Goal: Task Accomplishment & Management: Manage account settings

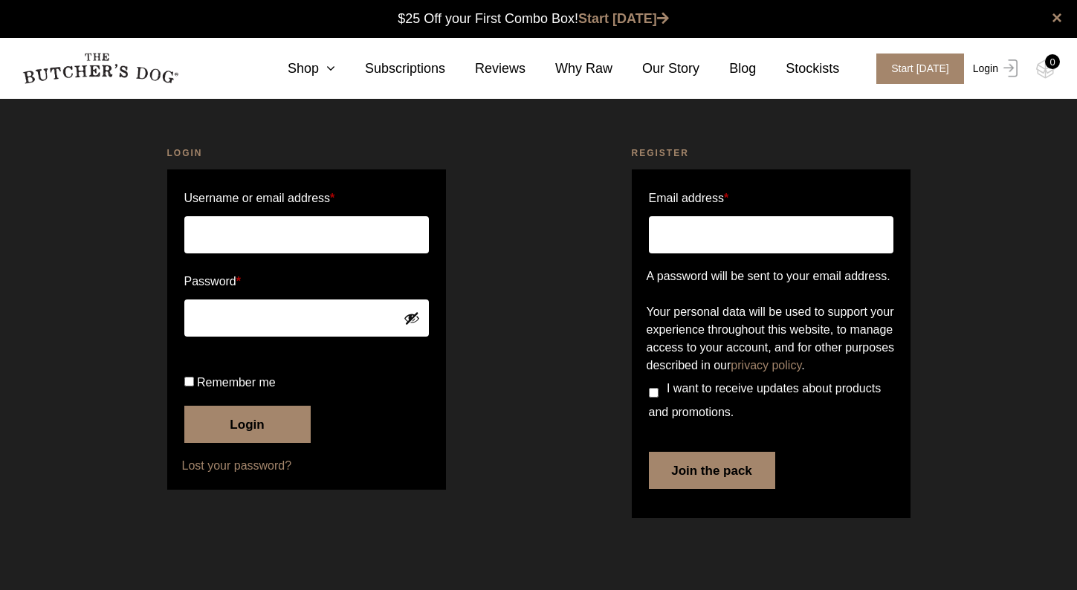
type input "[PERSON_NAME][EMAIL_ADDRESS][DOMAIN_NAME]"
click at [988, 71] on link "Login" at bounding box center [993, 69] width 48 height 30
type input "[PERSON_NAME][EMAIL_ADDRESS][DOMAIN_NAME]"
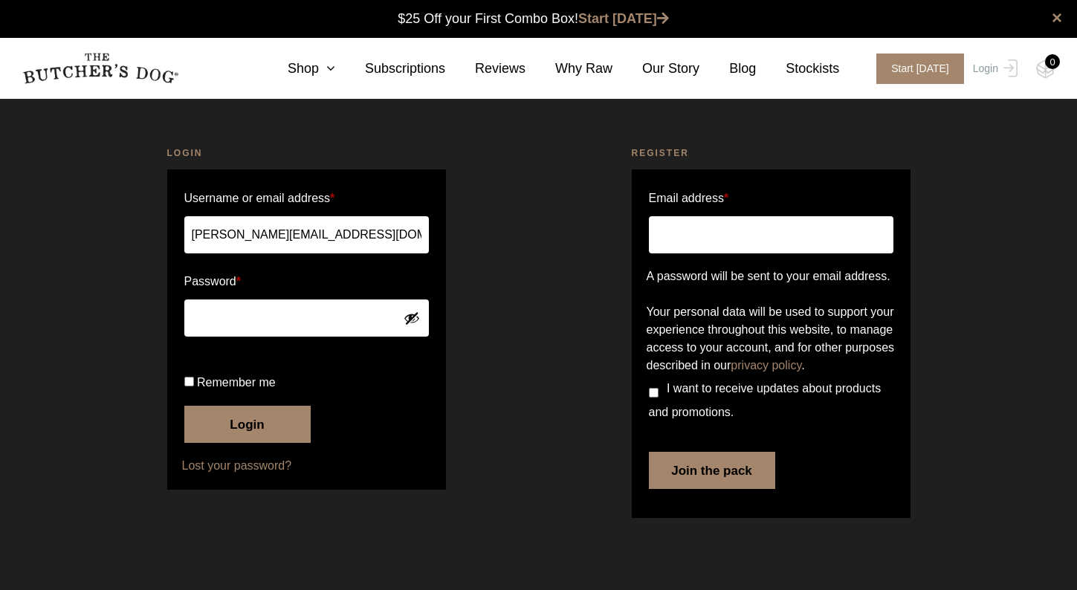
click at [188, 386] on input "Remember me" at bounding box center [189, 382] width 10 height 10
checkbox input "true"
click at [250, 443] on button "Login" at bounding box center [247, 424] width 126 height 37
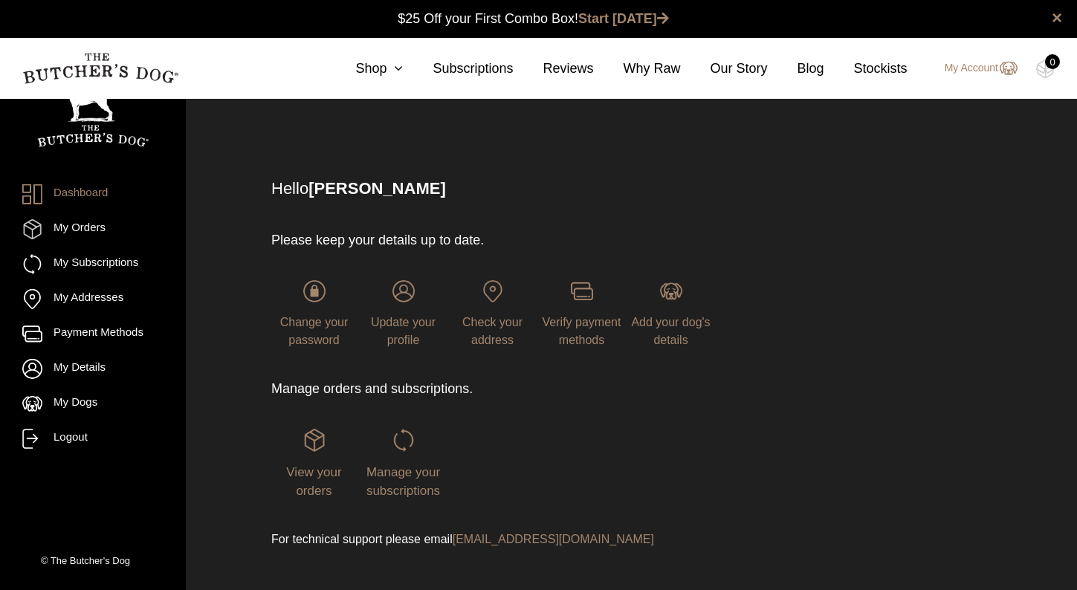
scroll to position [1, 0]
click at [90, 231] on link "My Orders" at bounding box center [92, 229] width 141 height 20
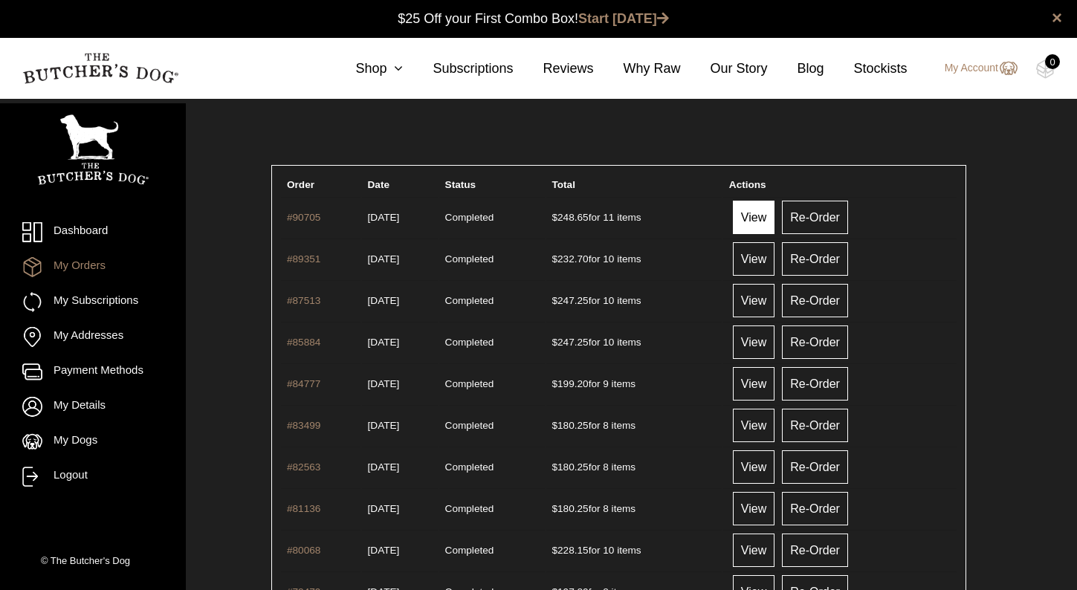
click at [763, 217] on link "View" at bounding box center [754, 217] width 42 height 33
